Goal: Task Accomplishment & Management: Manage account settings

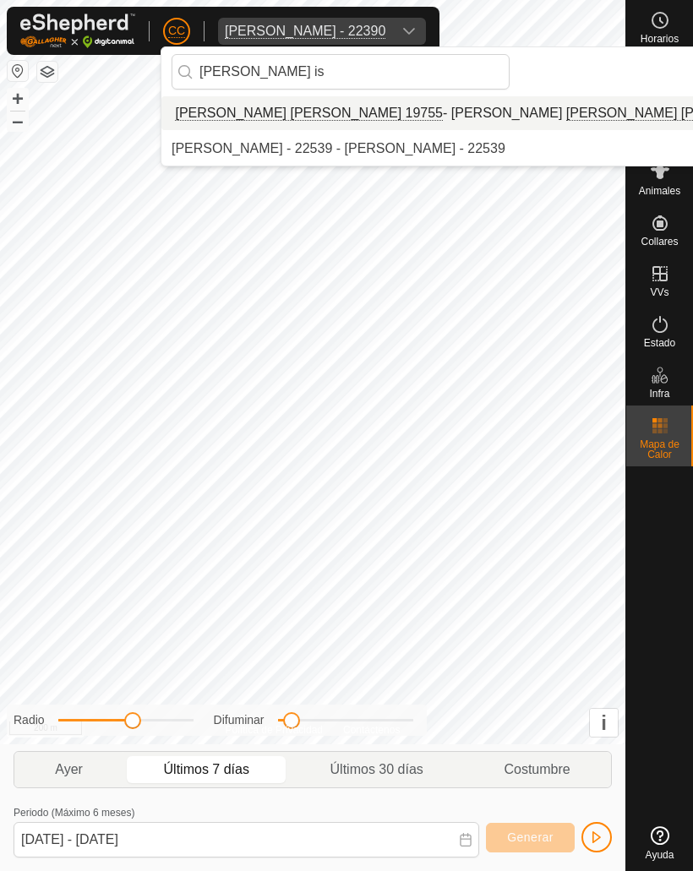
type input "[PERSON_NAME] is"
click at [244, 110] on div "[PERSON_NAME] [PERSON_NAME] 19755 - [PERSON_NAME] De La [PERSON_NAME] 19755" at bounding box center [501, 113] width 661 height 20
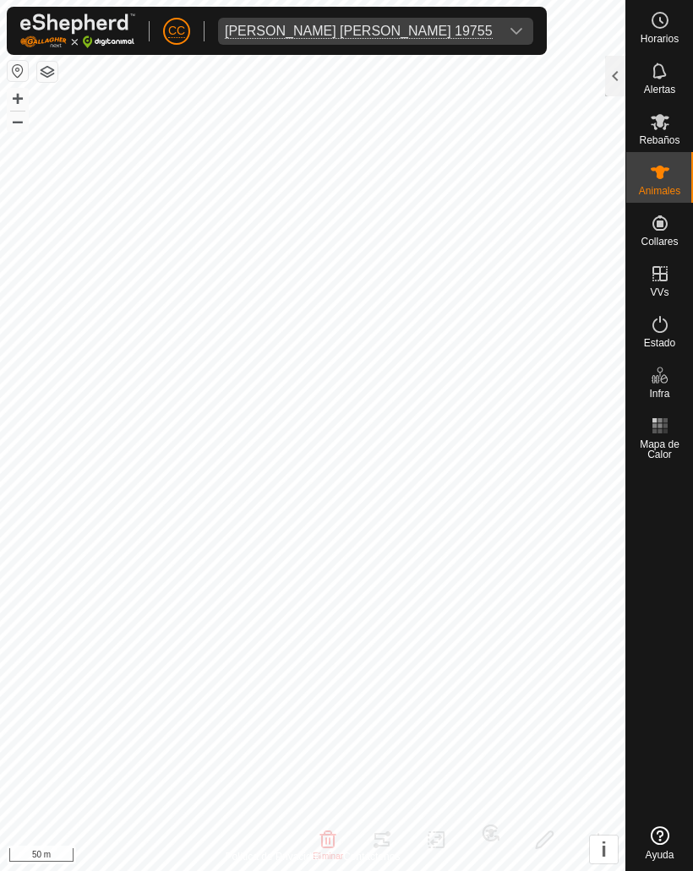
click at [606, 68] on div at bounding box center [615, 76] width 20 height 41
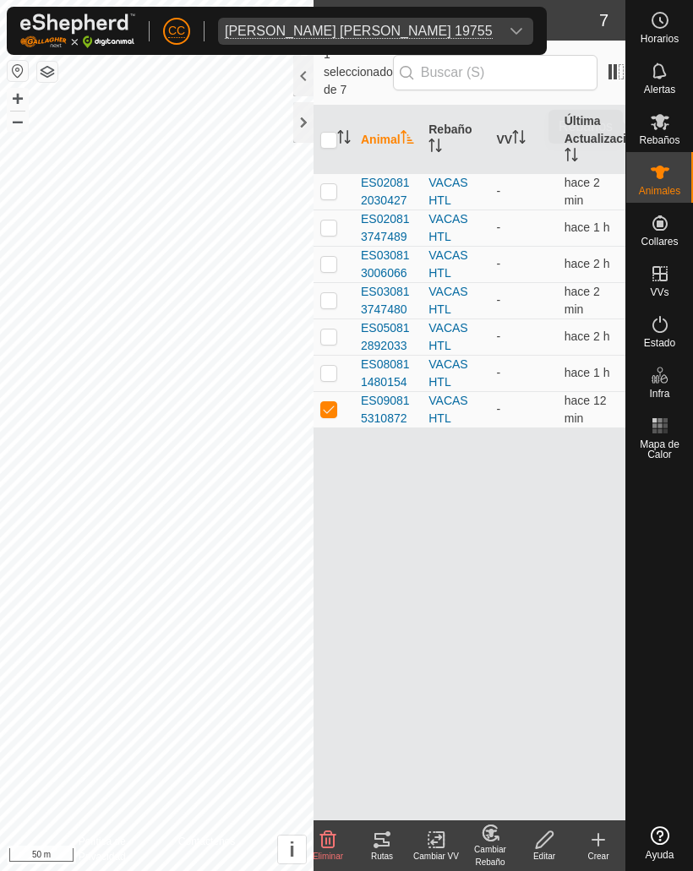
click at [662, 128] on icon at bounding box center [659, 122] width 19 height 16
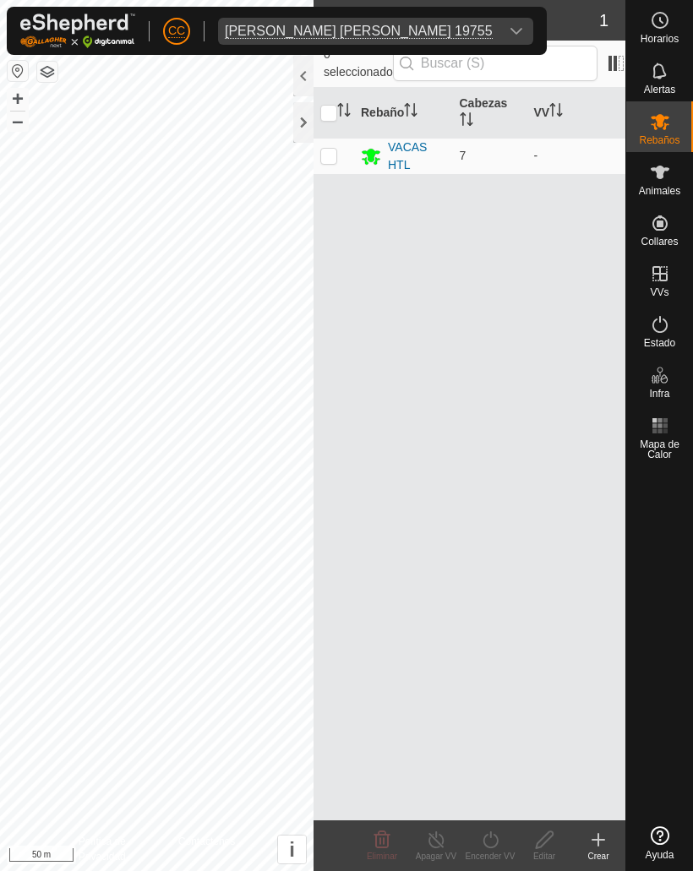
click at [325, 150] on p-checkbox at bounding box center [328, 156] width 17 height 14
checkbox input "true"
click at [330, 156] on p-checkbox at bounding box center [328, 156] width 17 height 14
checkbox input "false"
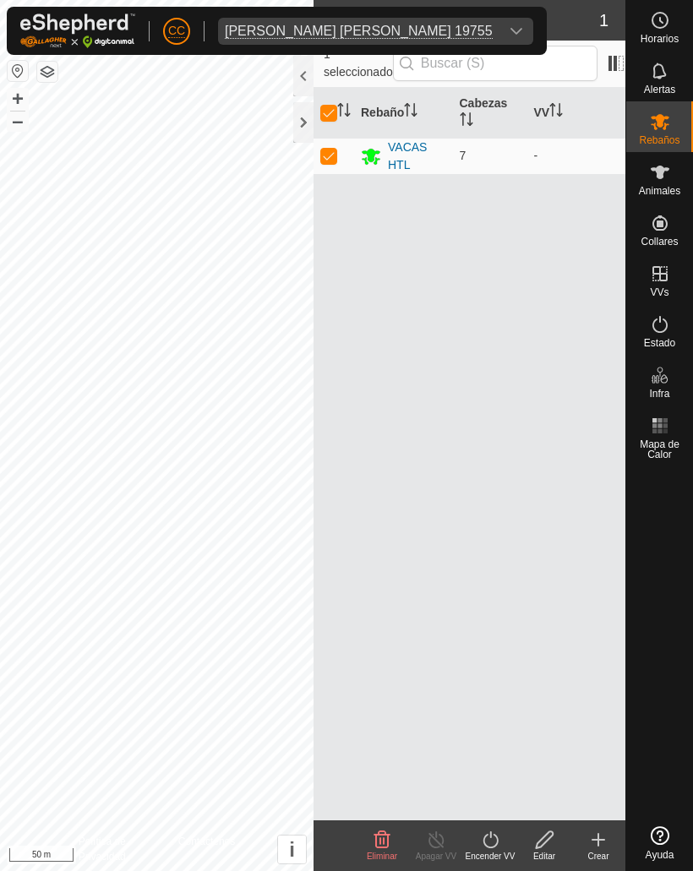
checkbox input "false"
click at [394, 158] on div "VACAS HTL" at bounding box center [417, 156] width 58 height 35
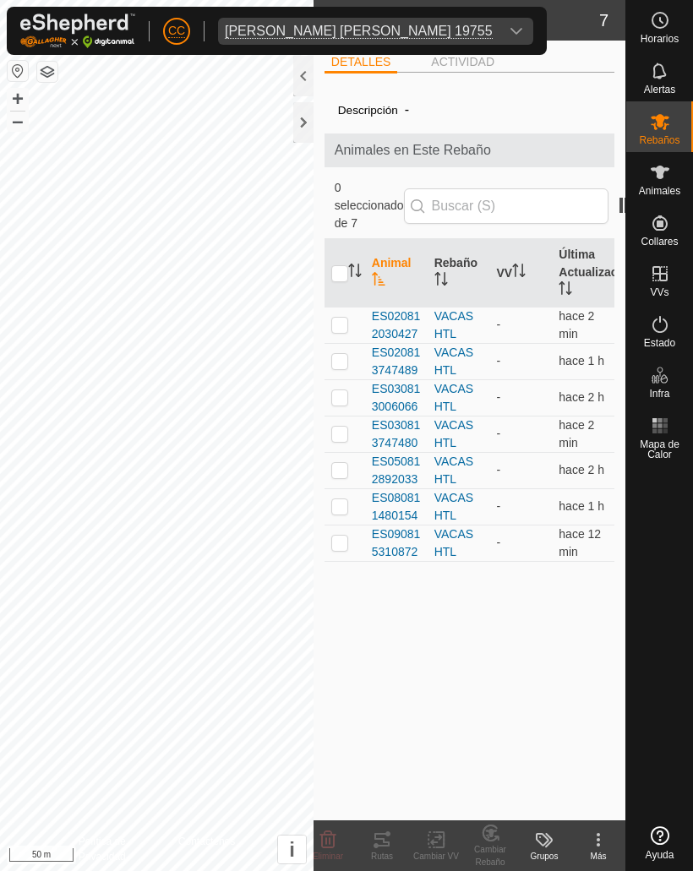
click at [339, 318] on p-checkbox at bounding box center [339, 325] width 17 height 14
checkbox input "true"
click at [336, 343] on td at bounding box center [344, 361] width 41 height 36
checkbox input "true"
click at [336, 390] on p-checkbox at bounding box center [339, 397] width 17 height 14
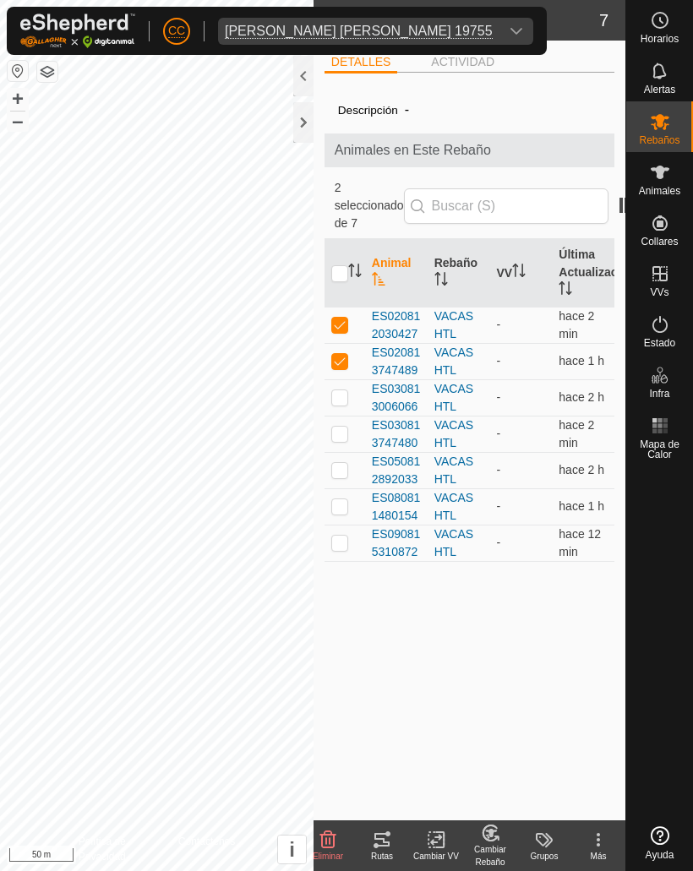
checkbox input "true"
click at [334, 427] on p-checkbox at bounding box center [339, 434] width 17 height 14
checkbox input "true"
click at [334, 463] on p-checkbox at bounding box center [339, 470] width 17 height 14
checkbox input "true"
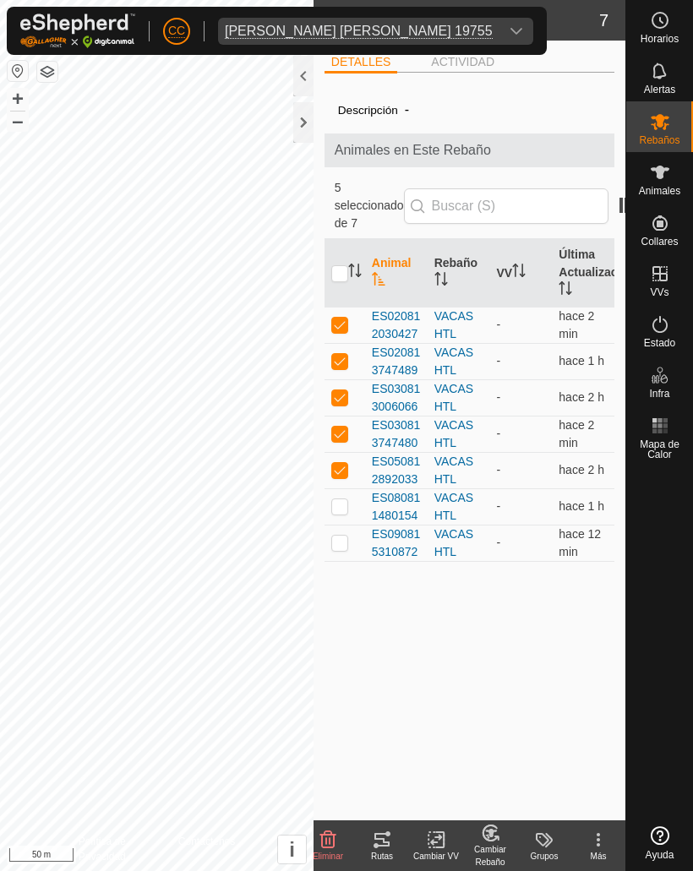
click at [331, 499] on p-checkbox at bounding box center [339, 506] width 17 height 14
checkbox input "true"
click at [345, 525] on td at bounding box center [344, 543] width 41 height 36
checkbox input "true"
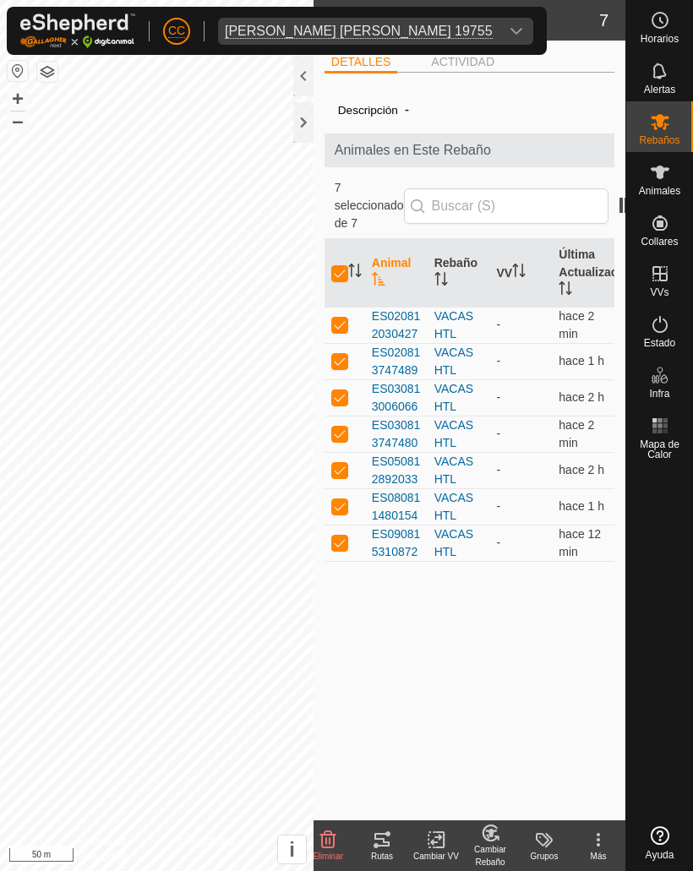
click at [486, 844] on div "Cambiar Rebaño" at bounding box center [490, 855] width 54 height 25
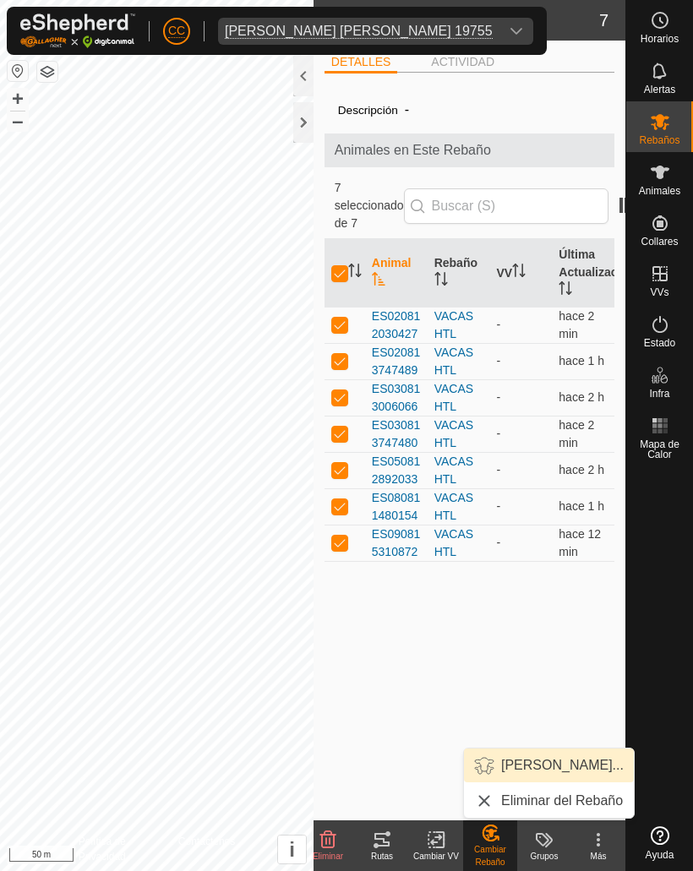
click at [503, 772] on span "[PERSON_NAME]..." at bounding box center [562, 765] width 122 height 20
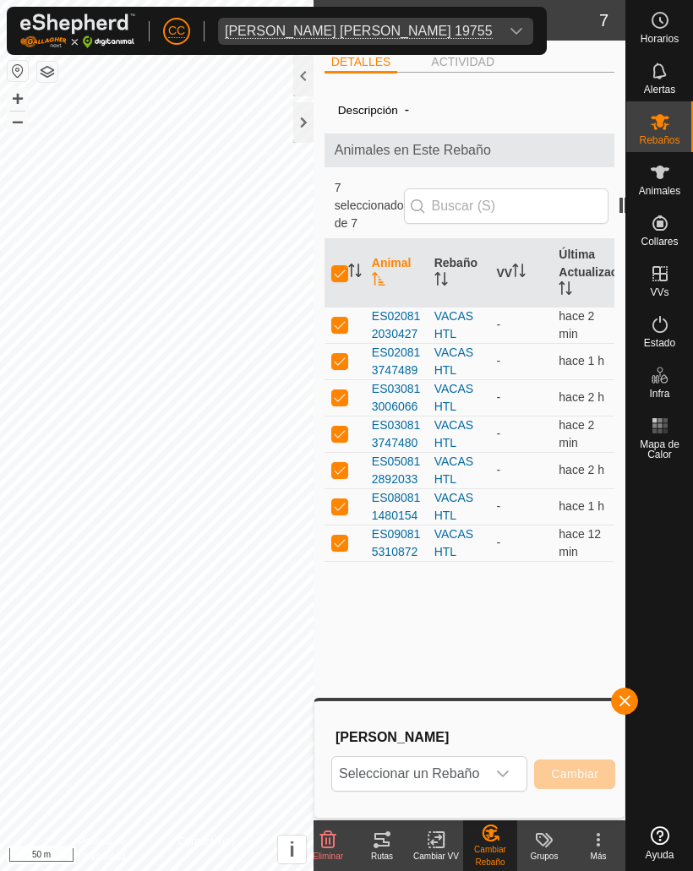
click at [466, 761] on span "Seleccionar un Rebaño" at bounding box center [409, 774] width 154 height 34
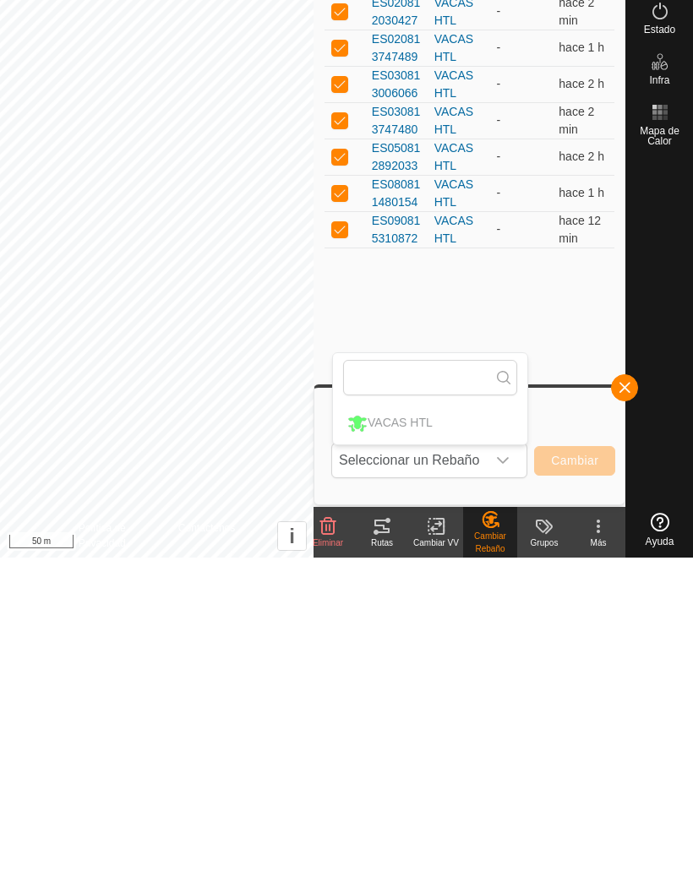
click at [384, 716] on p-selectitem "VACAS HTL" at bounding box center [430, 737] width 194 height 42
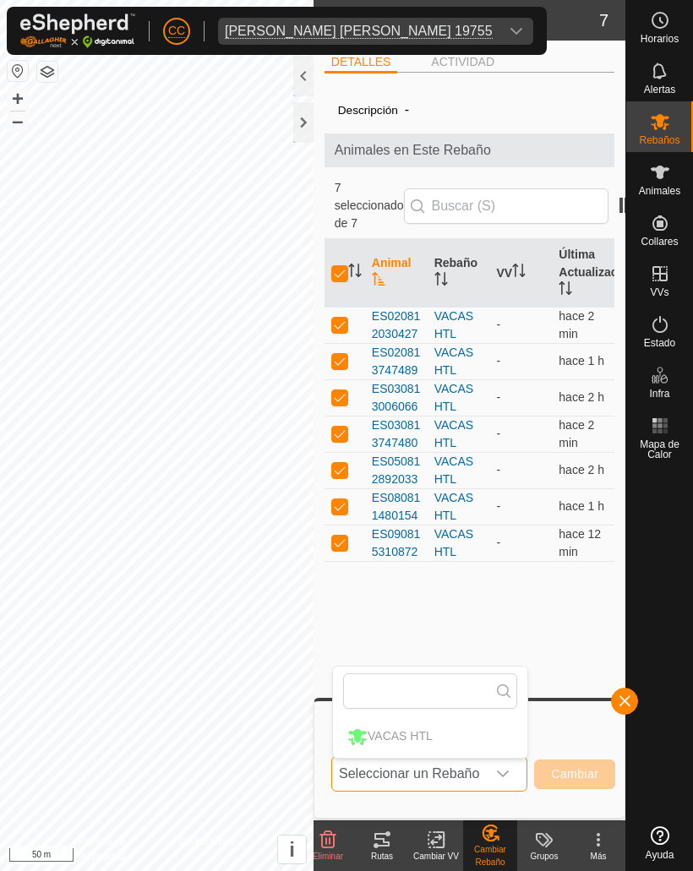
click at [393, 736] on p-selectitem "VACAS HTL" at bounding box center [430, 737] width 194 height 42
click at [365, 736] on p-selectitem "VACAS HTL" at bounding box center [430, 737] width 194 height 42
click at [370, 740] on p-selectitem "VACAS HTL" at bounding box center [430, 737] width 194 height 42
click at [374, 733] on p-selectitem "VACAS HTL" at bounding box center [430, 737] width 194 height 42
click at [558, 771] on span "Cambiar" at bounding box center [574, 774] width 47 height 14
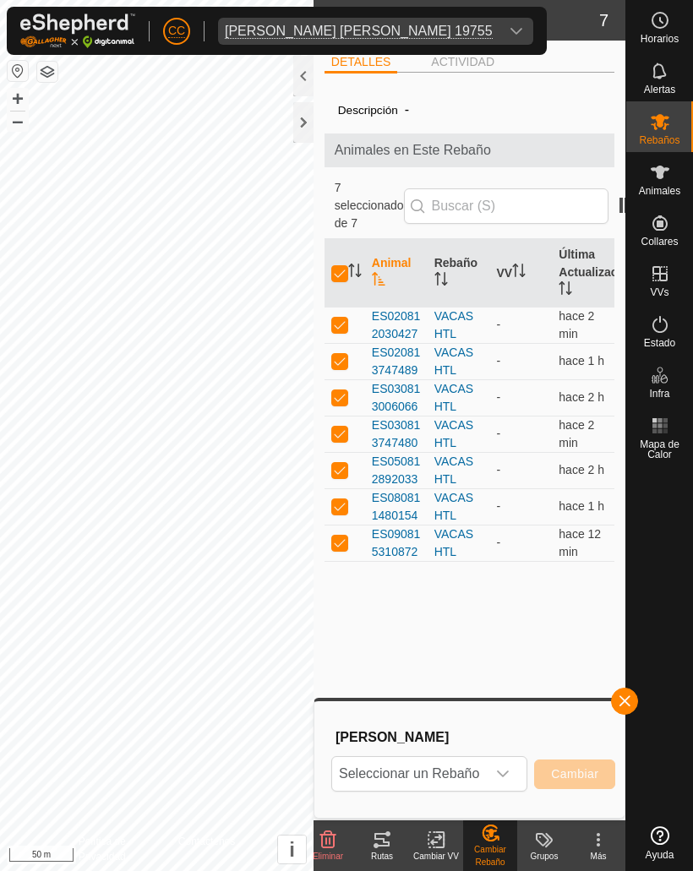
click at [506, 779] on icon "dropdown trigger" at bounding box center [503, 774] width 14 height 14
click at [335, 265] on input "checkbox" at bounding box center [339, 273] width 17 height 17
checkbox input "false"
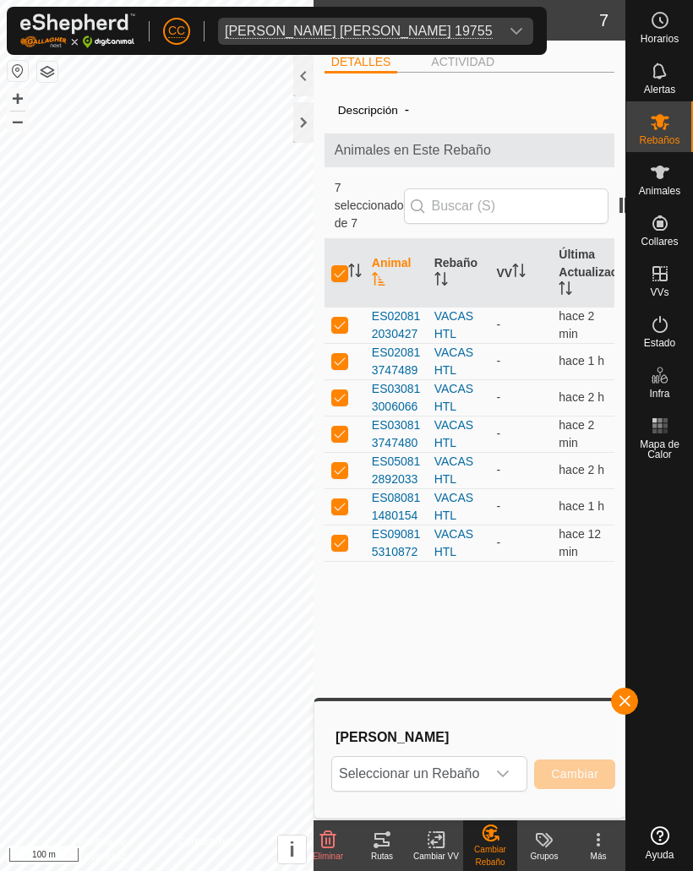
checkbox input "false"
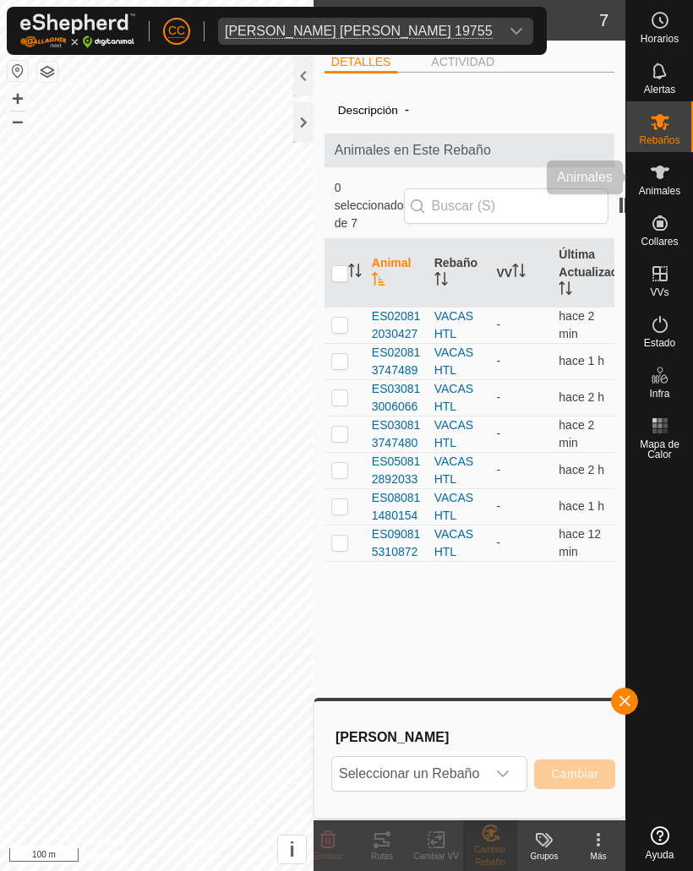
click at [654, 198] on div "Animales" at bounding box center [659, 177] width 67 height 51
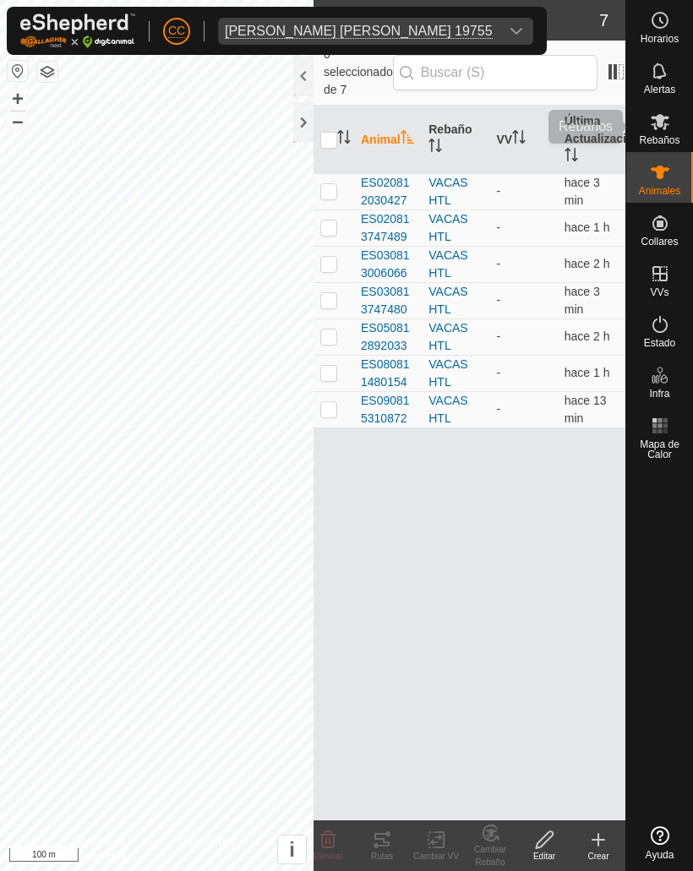
click at [646, 111] on es-mob-svg-icon at bounding box center [660, 121] width 30 height 27
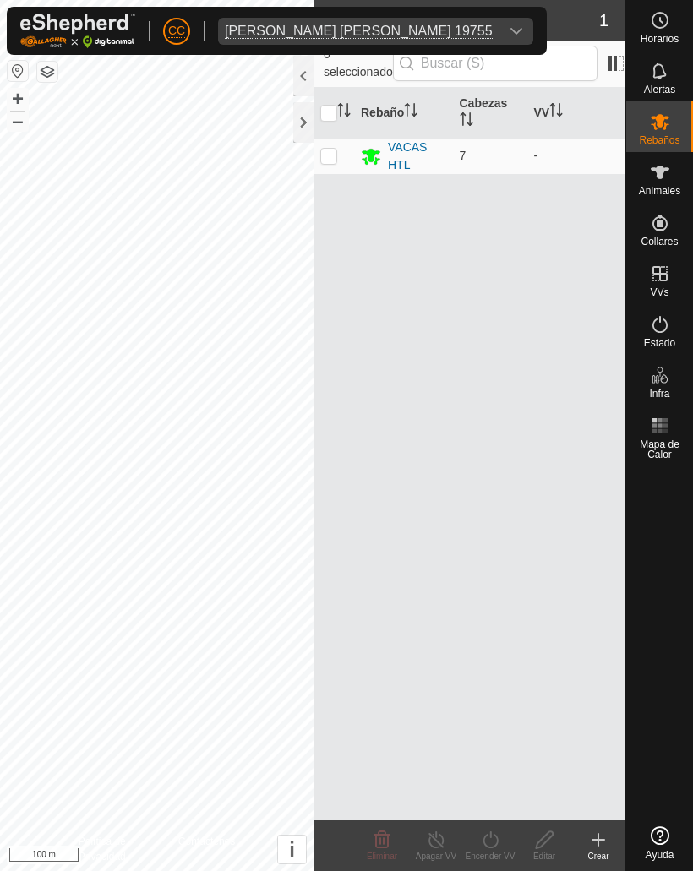
click at [460, 151] on span "7" at bounding box center [463, 156] width 7 height 14
click at [396, 161] on div "VACAS HTL" at bounding box center [417, 156] width 58 height 35
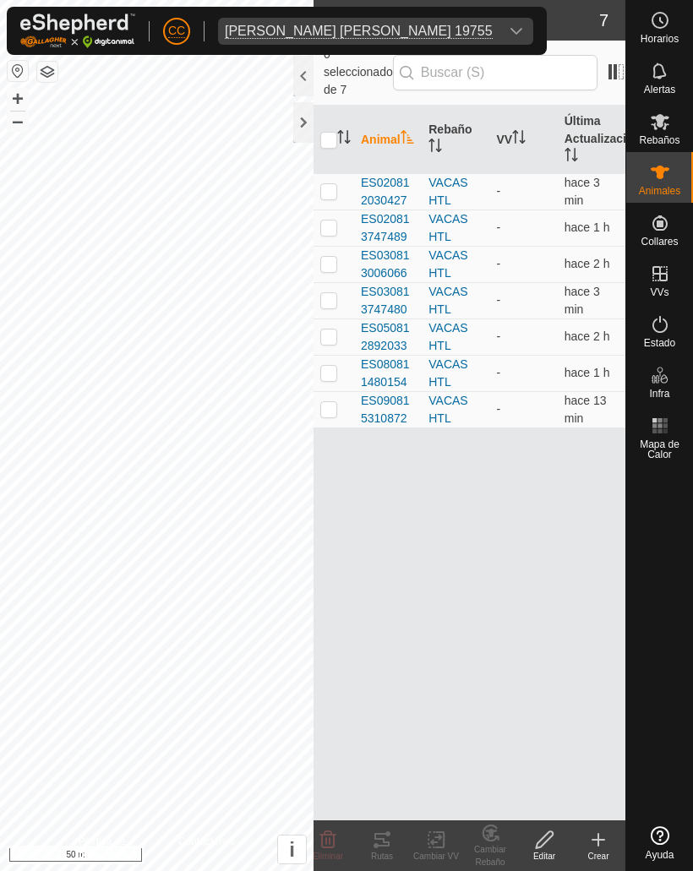
checkbox input "true"
click at [497, 846] on div "Cambiar Rebaño" at bounding box center [490, 855] width 54 height 25
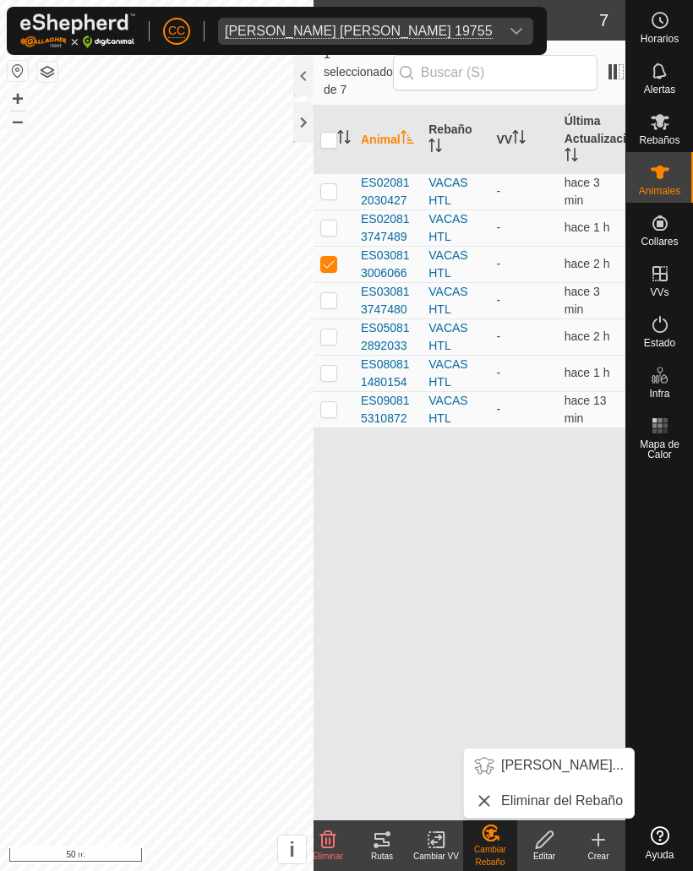
click at [523, 763] on span "[PERSON_NAME]..." at bounding box center [562, 765] width 122 height 20
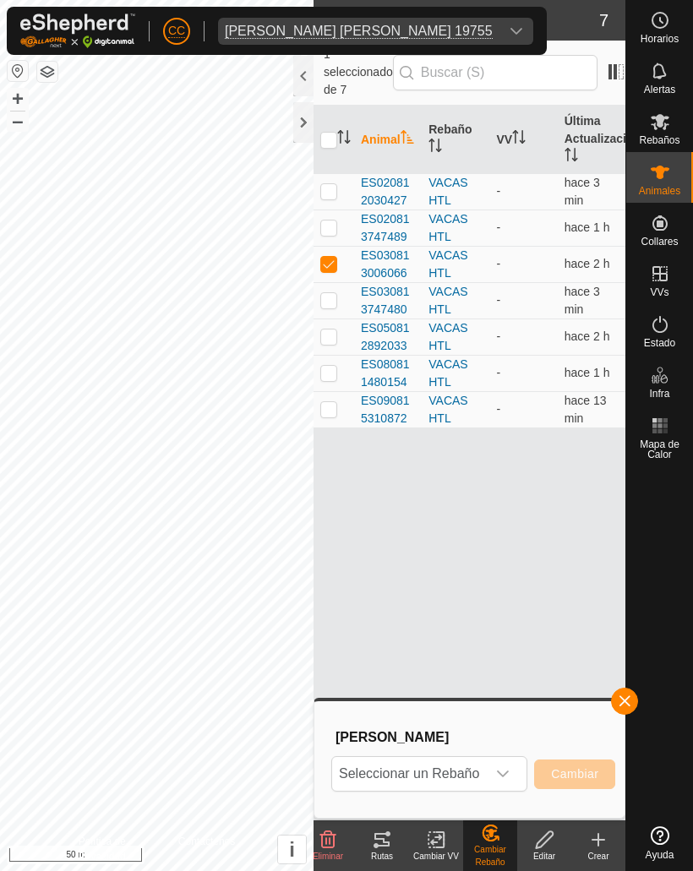
click at [612, 697] on button "button" at bounding box center [624, 701] width 27 height 27
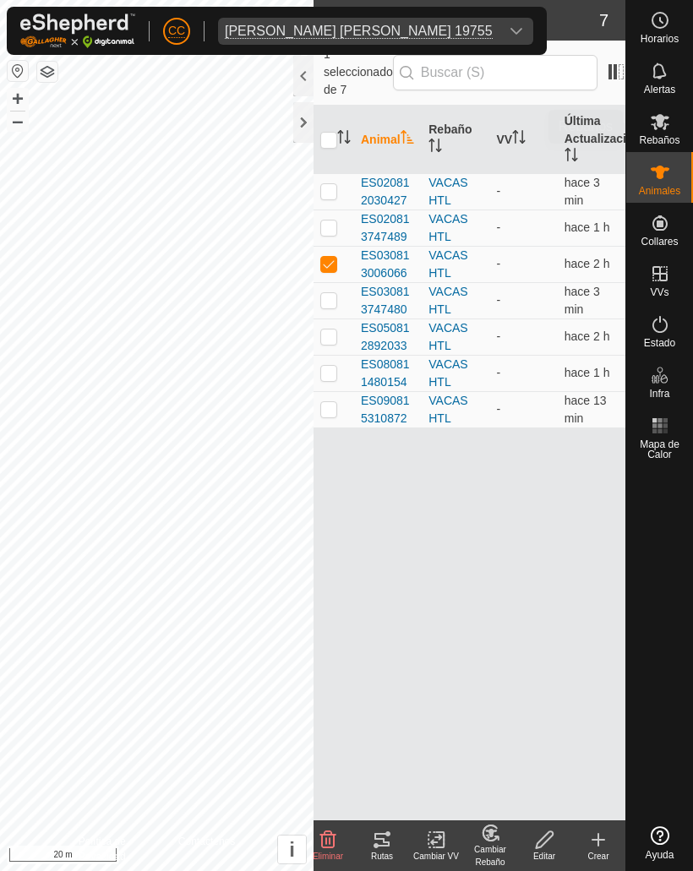
click at [651, 117] on icon at bounding box center [659, 122] width 19 height 16
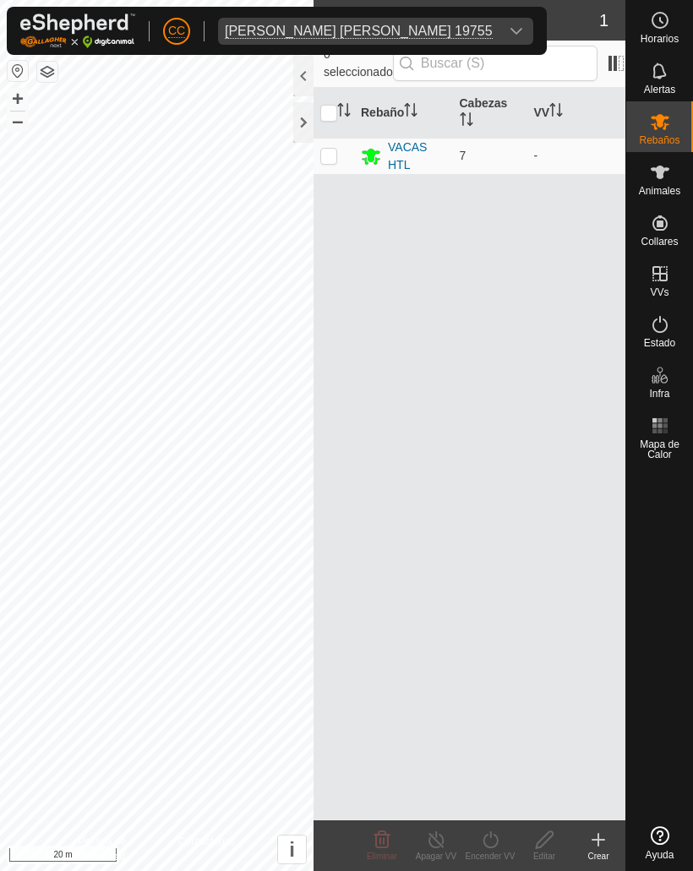
click at [331, 153] on p-checkbox at bounding box center [328, 156] width 17 height 14
checkbox input "true"
click at [327, 157] on p-checkbox at bounding box center [328, 156] width 17 height 14
checkbox input "false"
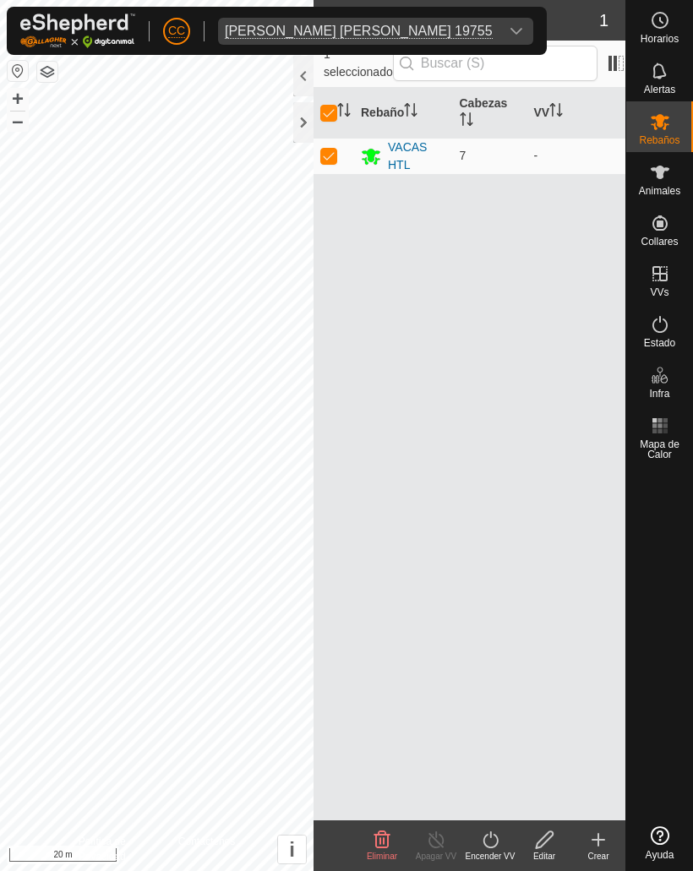
checkbox input "false"
